Goal: Task Accomplishment & Management: Use online tool/utility

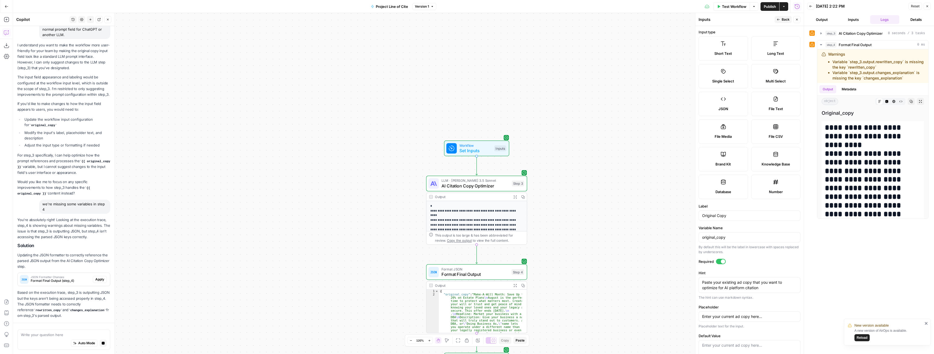
scroll to position [195, 0]
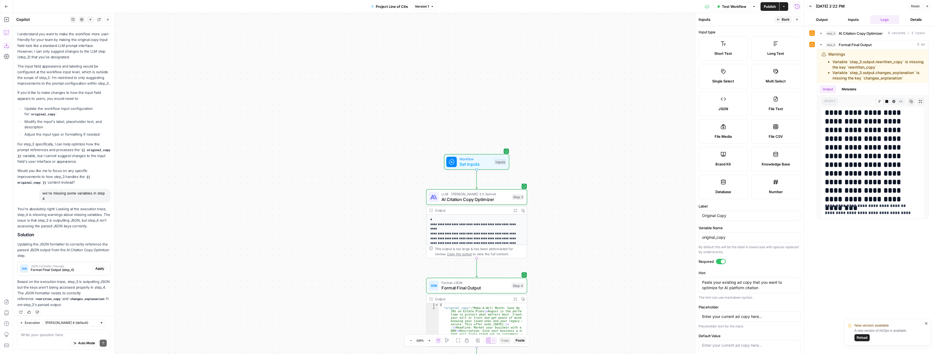
click at [7, 2] on button "Go Back" at bounding box center [7, 7] width 10 height 10
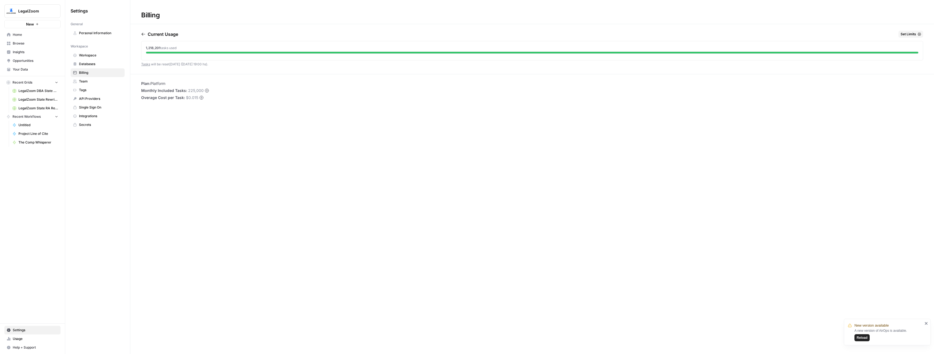
click at [20, 41] on span "Browse" at bounding box center [35, 43] width 45 height 5
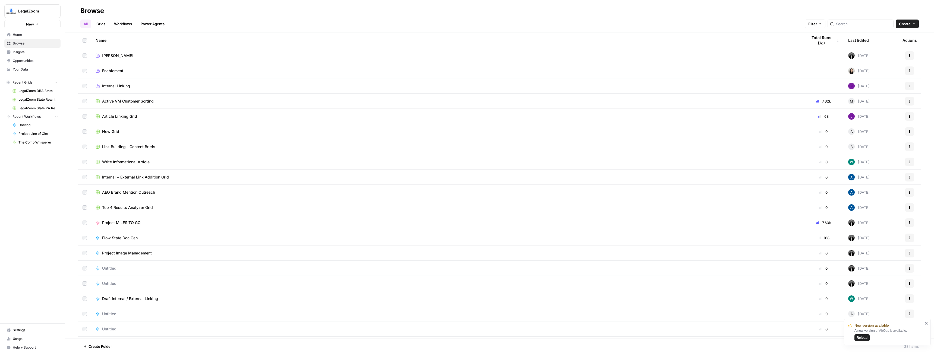
drag, startPoint x: 20, startPoint y: 41, endPoint x: 263, endPoint y: 21, distance: 244.2
click at [264, 22] on div "All Grids Workflows Power Agents Filter Create" at bounding box center [499, 21] width 838 height 13
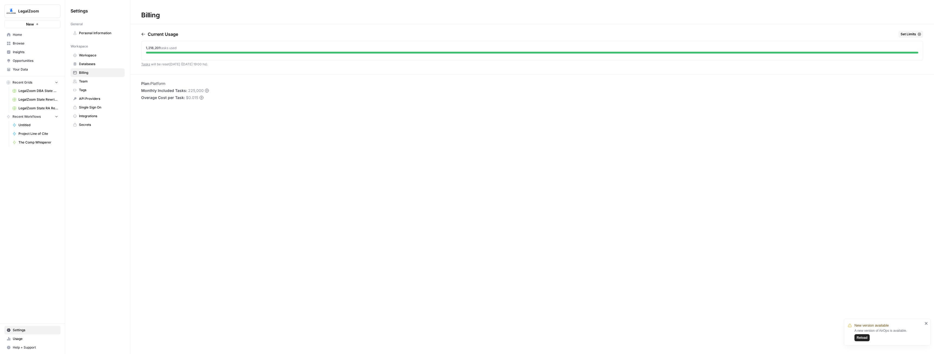
click at [20, 341] on span "Usage" at bounding box center [35, 339] width 45 height 5
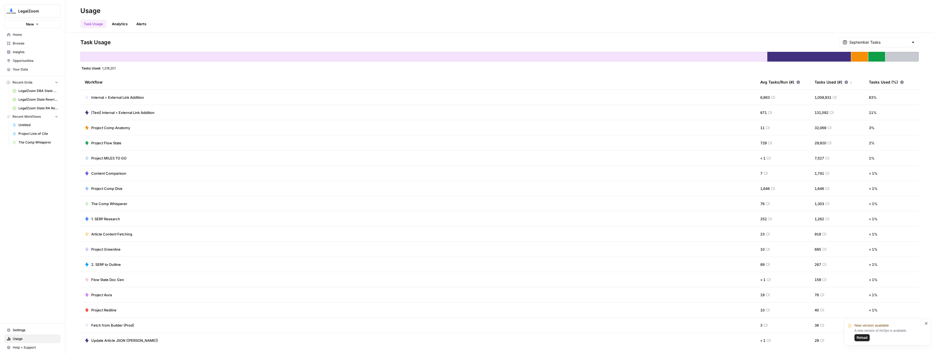
click at [21, 45] on span "Browse" at bounding box center [35, 43] width 45 height 5
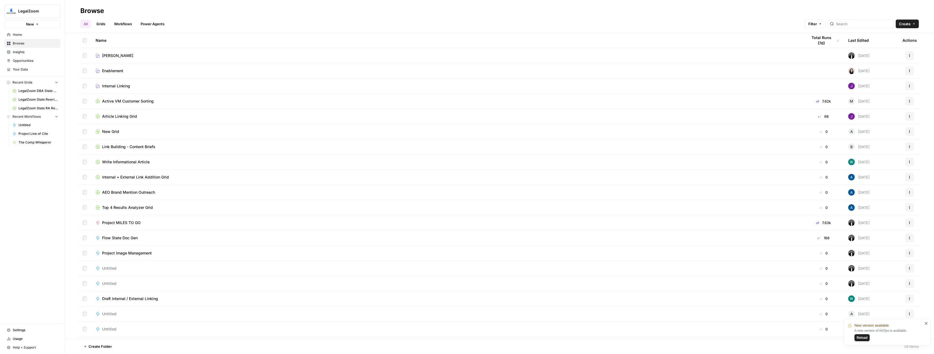
click at [117, 57] on link "[PERSON_NAME]" at bounding box center [447, 55] width 703 height 5
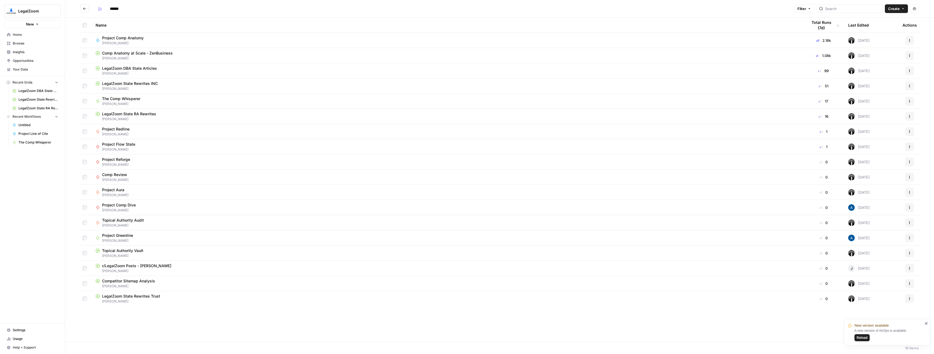
click at [123, 191] on span "Project Aura" at bounding box center [113, 189] width 22 height 5
type input "******"
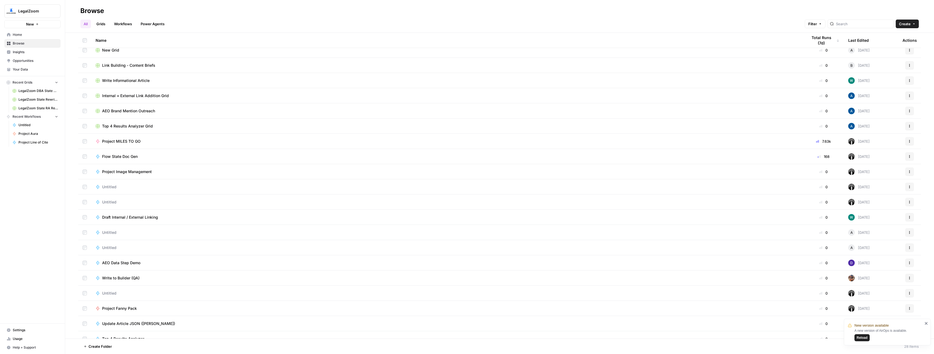
scroll to position [135, 0]
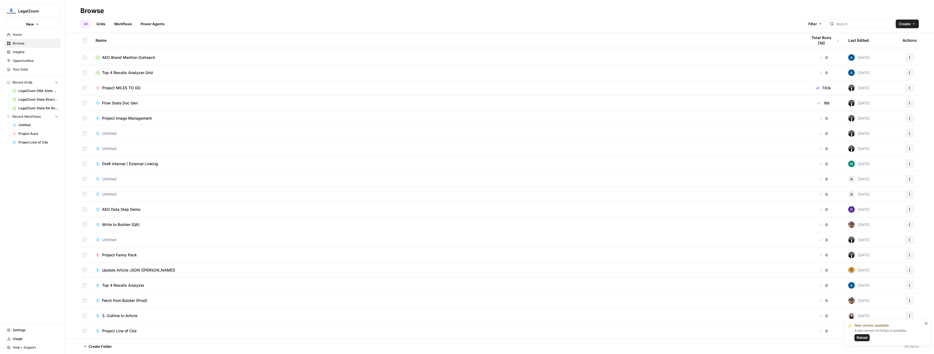
click at [124, 255] on span "Project Fanny Pack" at bounding box center [119, 254] width 35 height 5
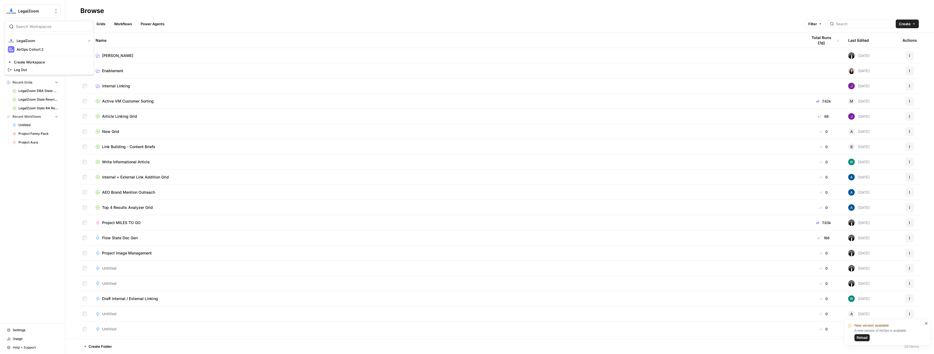
click at [39, 8] on button "LegalZoom" at bounding box center [32, 11] width 56 height 14
drag, startPoint x: 37, startPoint y: 45, endPoint x: 34, endPoint y: 48, distance: 4.2
click at [34, 48] on div "LegalZoom AirOps Cohort 2" at bounding box center [49, 44] width 87 height 17
click at [34, 48] on span "AirOps Cohort 2" at bounding box center [53, 49] width 72 height 5
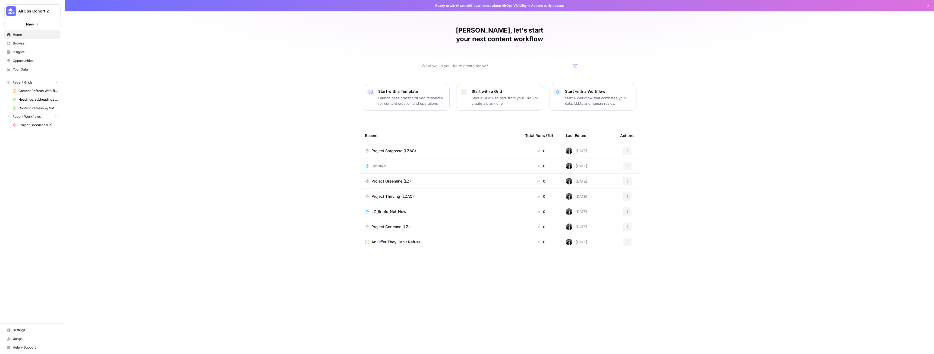
click at [24, 43] on span "Browse" at bounding box center [35, 43] width 45 height 5
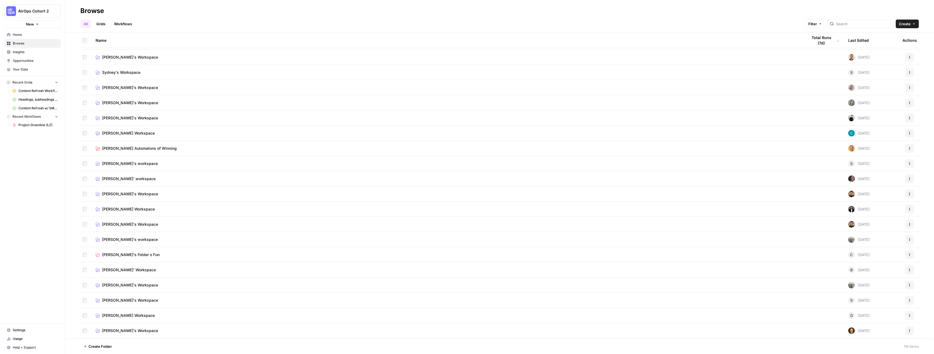
scroll to position [136, 0]
click at [114, 210] on span "Connor's Workspace" at bounding box center [128, 208] width 53 height 5
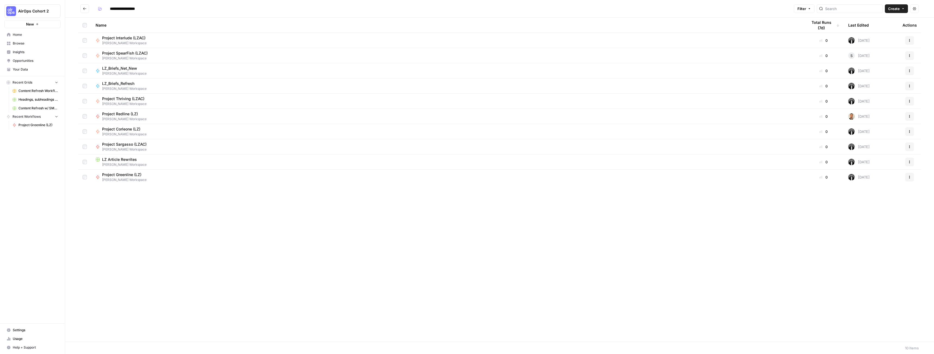
click at [28, 6] on button "AirOps Cohort 2" at bounding box center [32, 11] width 56 height 14
click at [43, 50] on span "LegalZoom" at bounding box center [53, 49] width 72 height 5
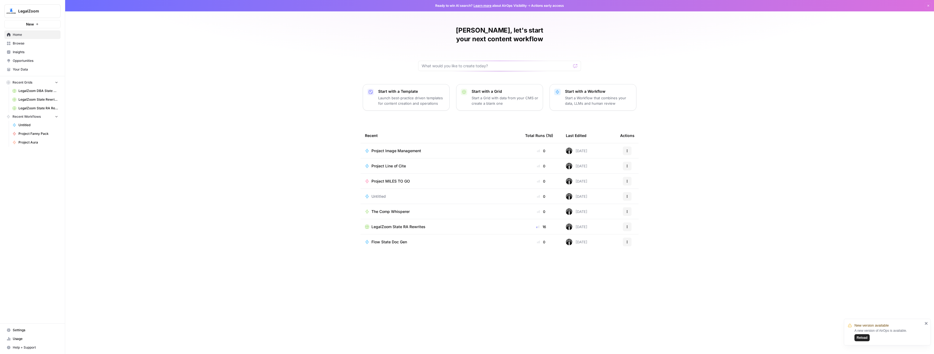
click at [395, 148] on span "Project Image Management" at bounding box center [396, 150] width 50 height 5
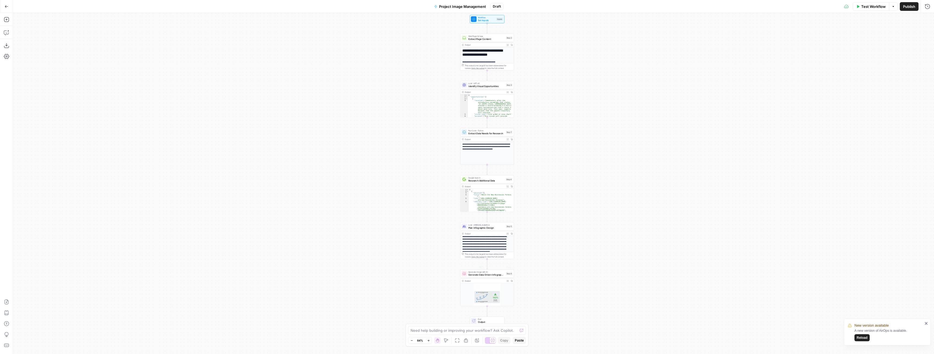
scroll to position [54, 0]
click at [480, 298] on img at bounding box center [486, 296] width 53 height 27
click at [427, 339] on icon "button" at bounding box center [428, 340] width 3 height 3
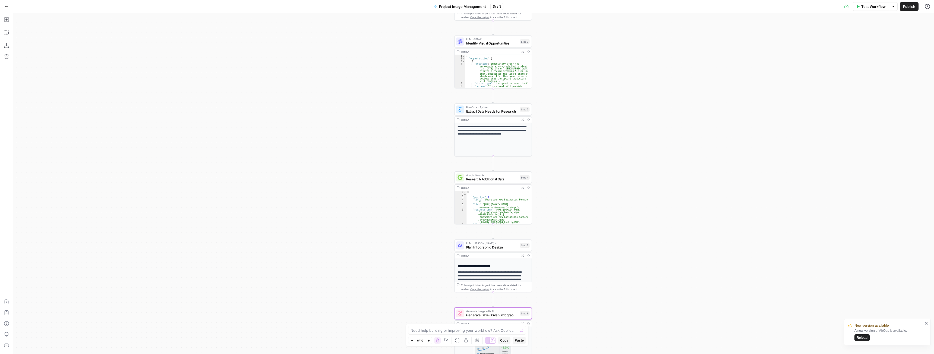
click at [427, 339] on icon "button" at bounding box center [428, 340] width 3 height 3
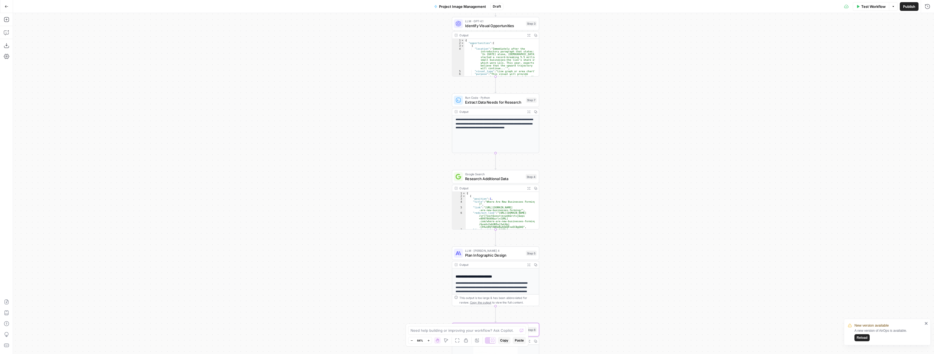
drag, startPoint x: 427, startPoint y: 339, endPoint x: 512, endPoint y: 274, distance: 107.2
click at [428, 339] on icon "button" at bounding box center [428, 340] width 3 height 3
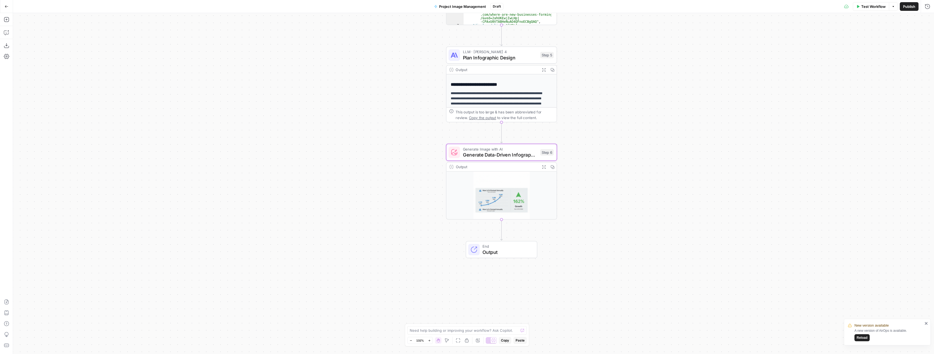
click at [483, 189] on img at bounding box center [501, 200] width 110 height 56
click at [484, 192] on img at bounding box center [501, 200] width 110 height 56
click at [541, 165] on button "Expand Output" at bounding box center [543, 167] width 9 height 9
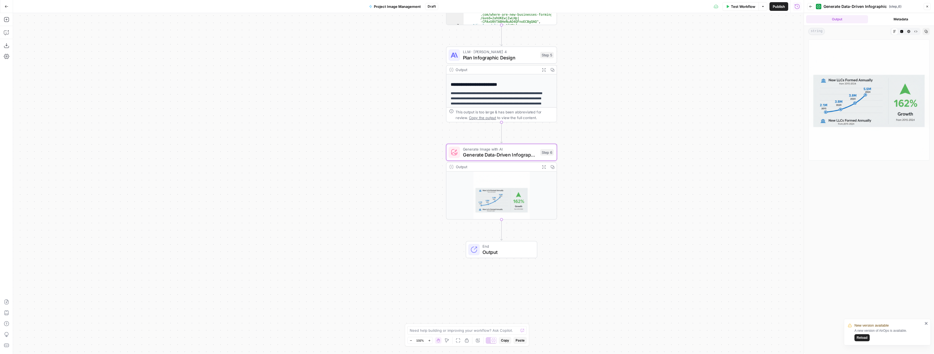
click at [924, 324] on icon "close" at bounding box center [926, 323] width 4 height 4
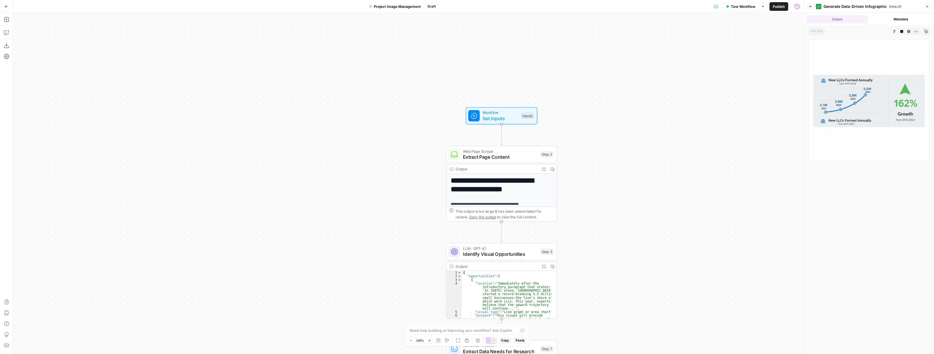
click at [508, 121] on span "Set Inputs" at bounding box center [499, 118] width 35 height 7
click at [761, 64] on button "Add Field" at bounding box center [744, 60] width 90 height 9
click at [719, 163] on span "Brand Kit" at bounding box center [722, 163] width 15 height 5
click at [798, 19] on icon "button" at bounding box center [796, 19] width 3 height 3
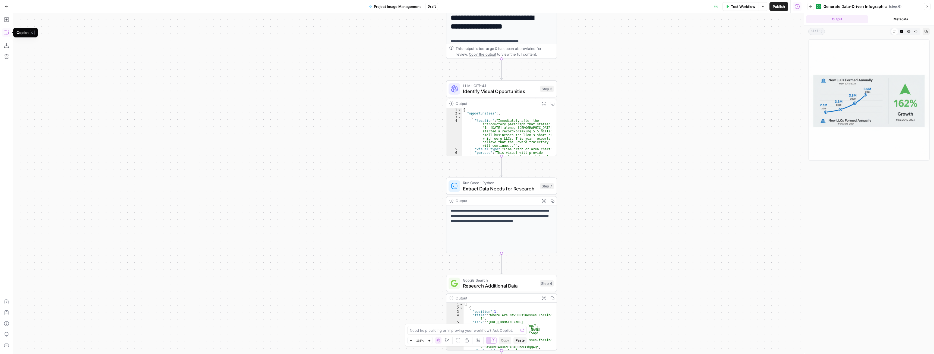
click at [8, 6] on span "Go Back" at bounding box center [8, 6] width 0 height 0
